Goal: Navigation & Orientation: Find specific page/section

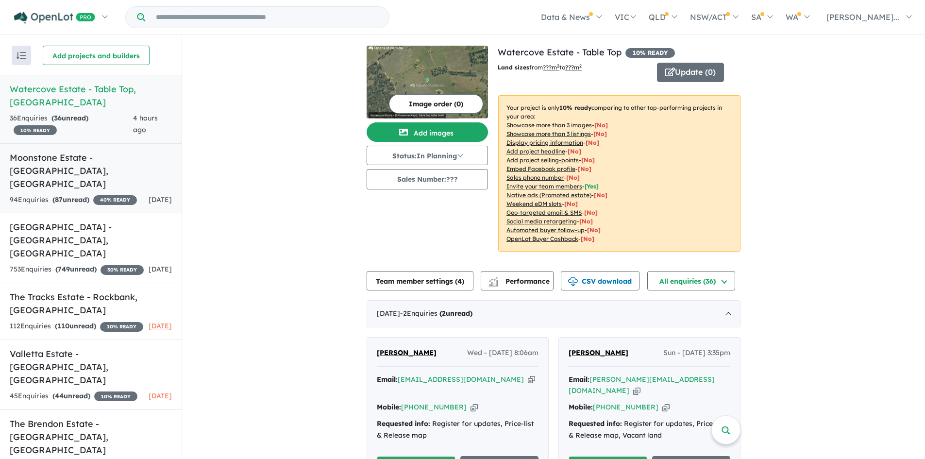
click at [36, 151] on h5 "Moonstone Estate - [GEOGRAPHIC_DATA] , [GEOGRAPHIC_DATA]" at bounding box center [91, 170] width 162 height 39
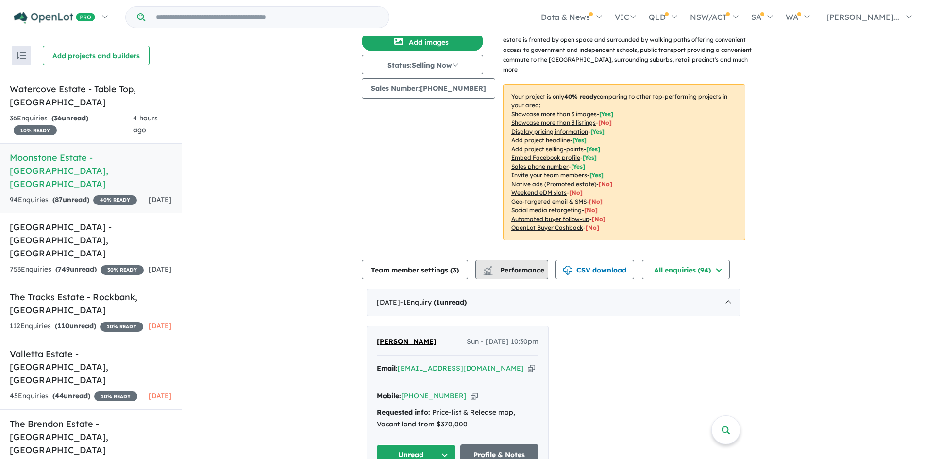
scroll to position [97, 0]
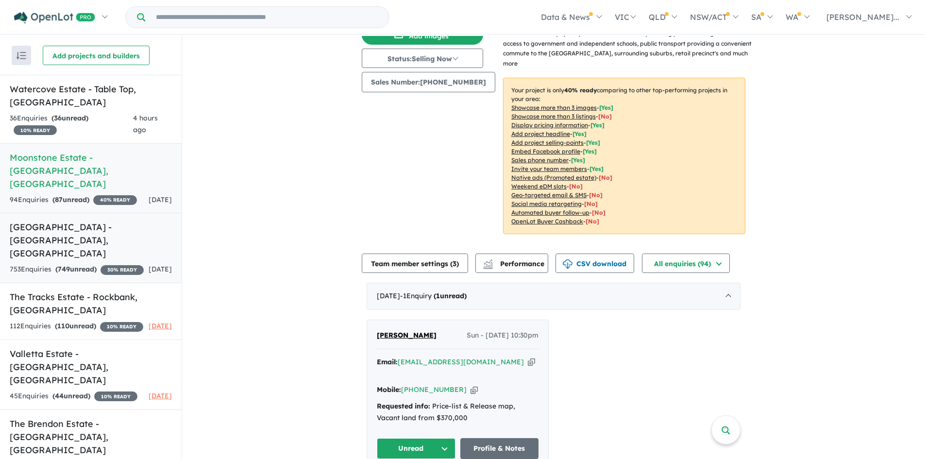
click at [78, 220] on h5 "[GEOGRAPHIC_DATA] - [GEOGRAPHIC_DATA] , [GEOGRAPHIC_DATA]" at bounding box center [91, 239] width 162 height 39
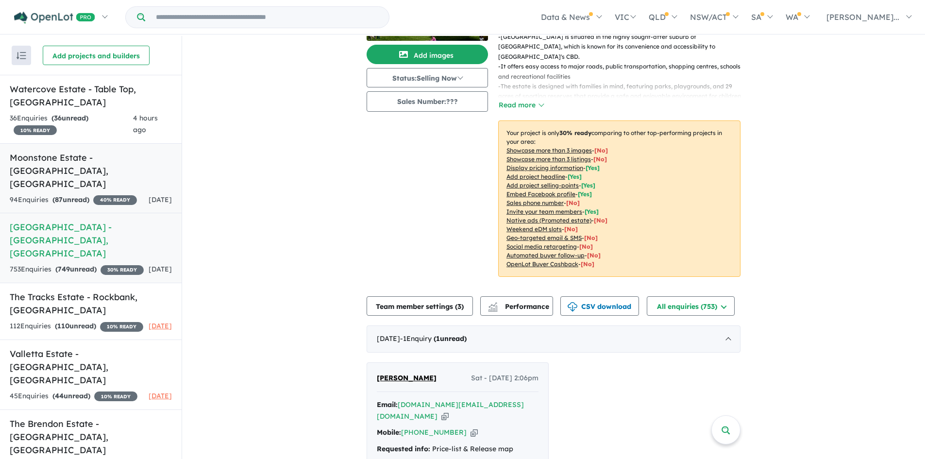
click at [65, 151] on h5 "Moonstone Estate - [GEOGRAPHIC_DATA] , [GEOGRAPHIC_DATA]" at bounding box center [91, 170] width 162 height 39
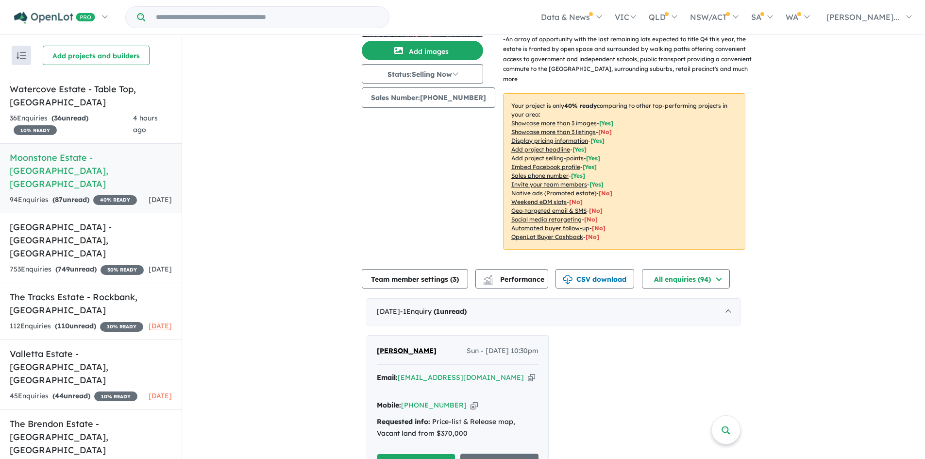
scroll to position [97, 0]
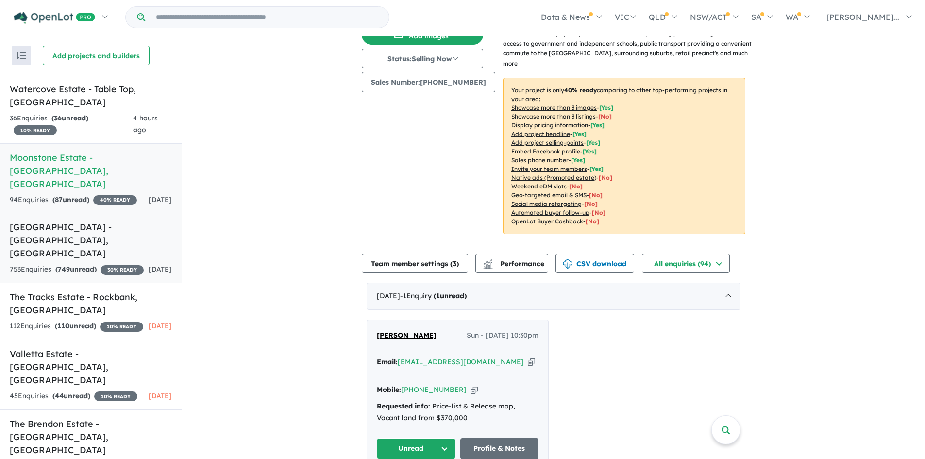
click at [105, 220] on h5 "[GEOGRAPHIC_DATA] - [GEOGRAPHIC_DATA] , [GEOGRAPHIC_DATA]" at bounding box center [91, 239] width 162 height 39
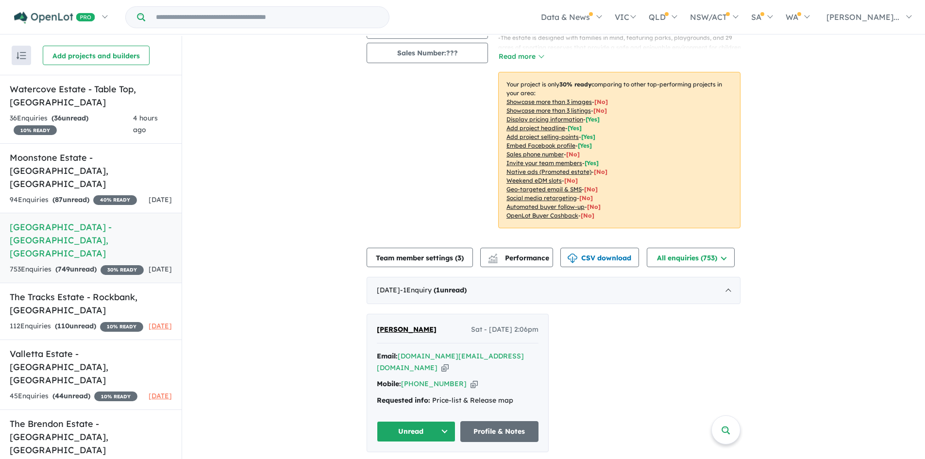
scroll to position [194, 0]
